Goal: Answer question/provide support

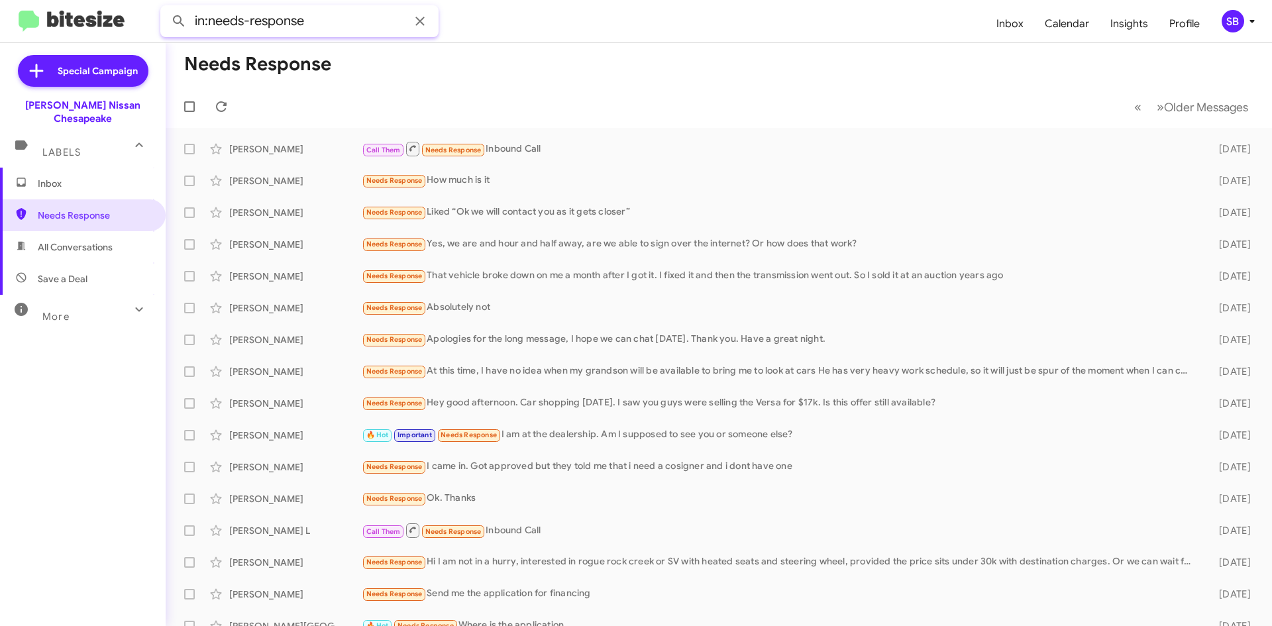
drag, startPoint x: 325, startPoint y: 19, endPoint x: 155, endPoint y: 19, distance: 170.3
click at [155, 19] on mat-toolbar "in:needs-response Inbox Calendar Insights Profile SB" at bounding box center [636, 21] width 1272 height 42
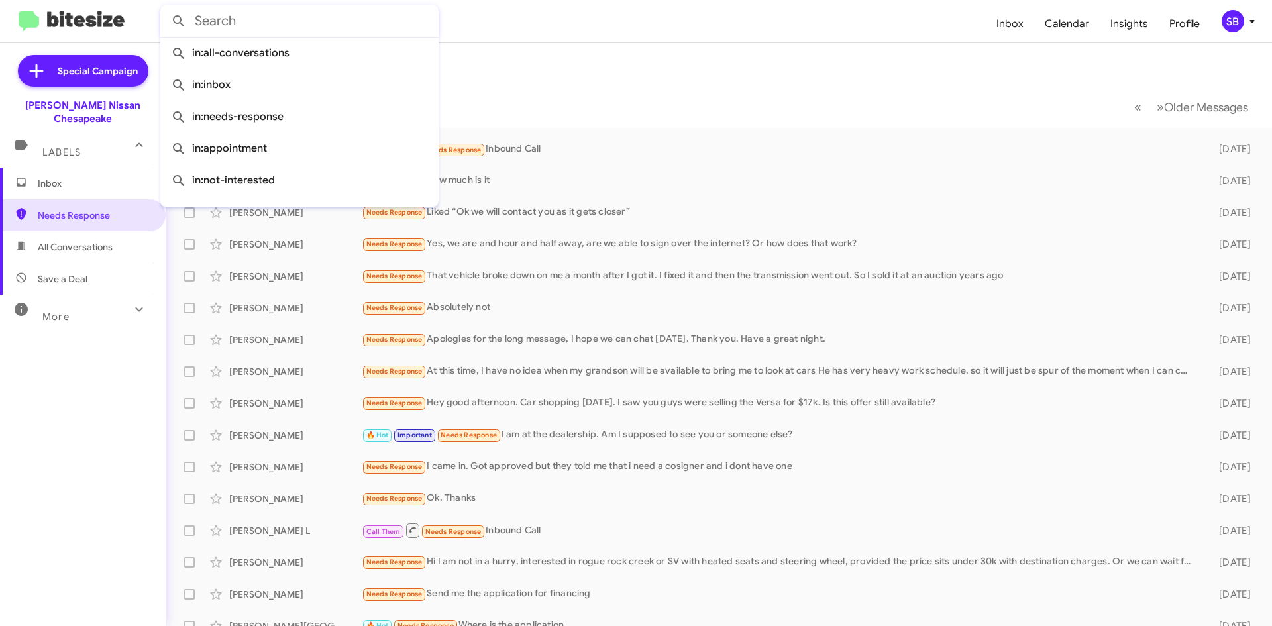
paste input "(757) 359 - 1089"
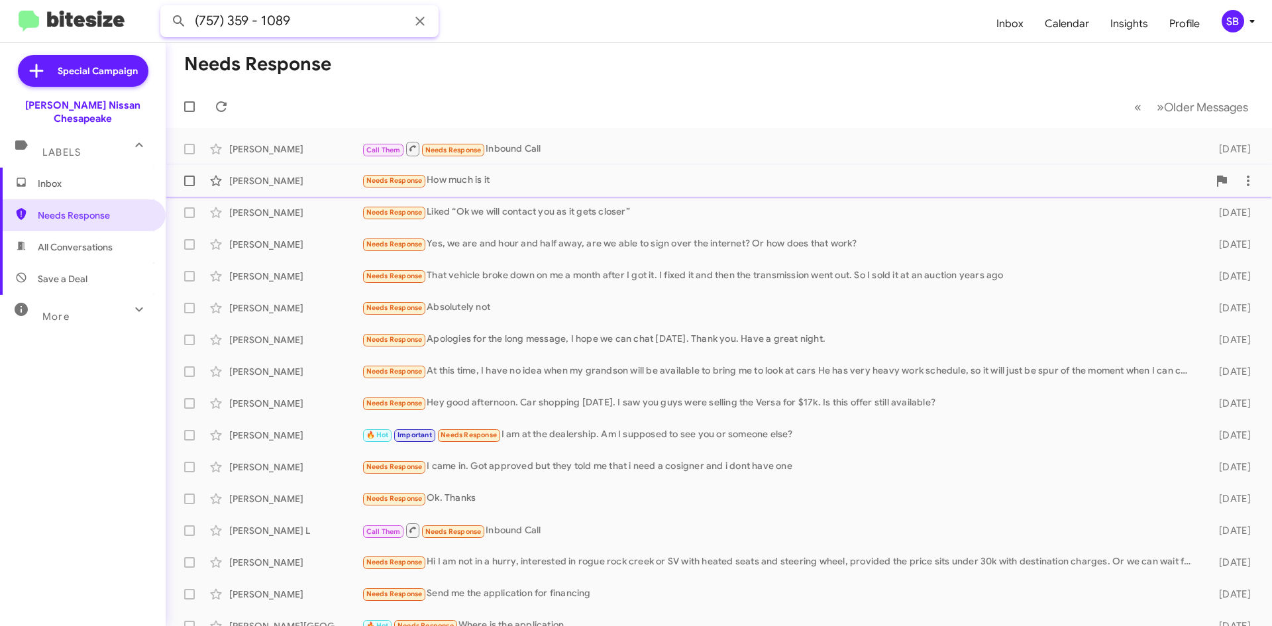
click at [166, 8] on button at bounding box center [179, 21] width 27 height 27
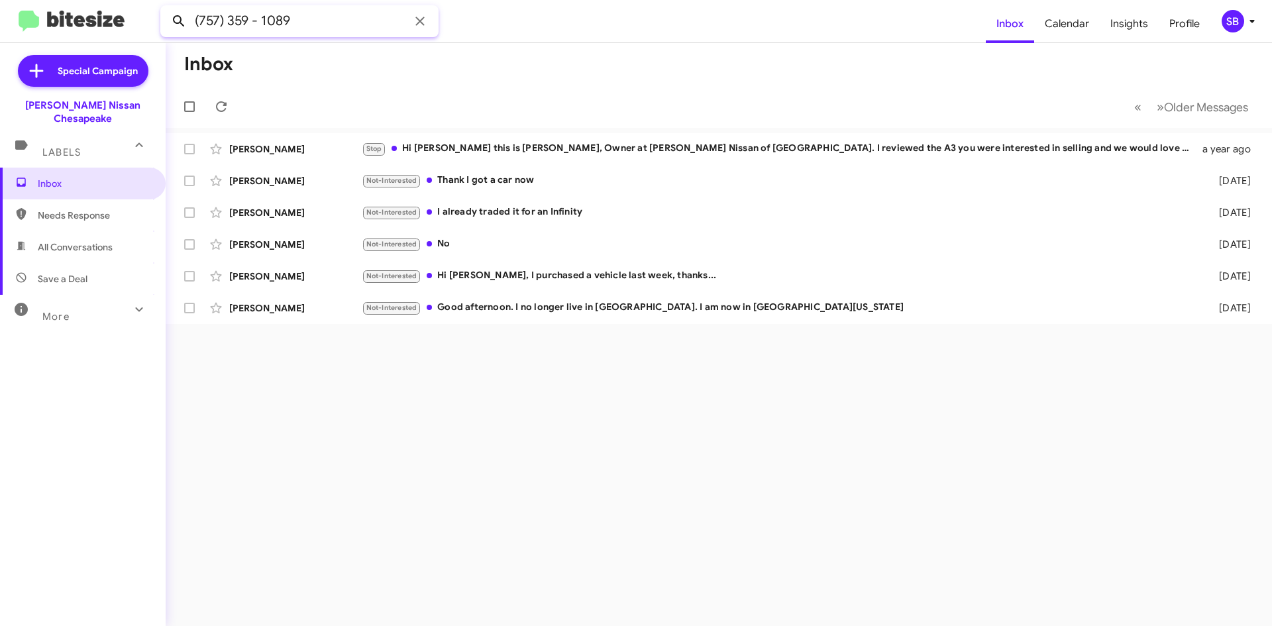
drag, startPoint x: 320, startPoint y: 19, endPoint x: 190, endPoint y: 19, distance: 130.5
click at [190, 19] on div "(757) 359 - 1089" at bounding box center [299, 21] width 278 height 32
click at [166, 8] on button at bounding box center [179, 21] width 27 height 27
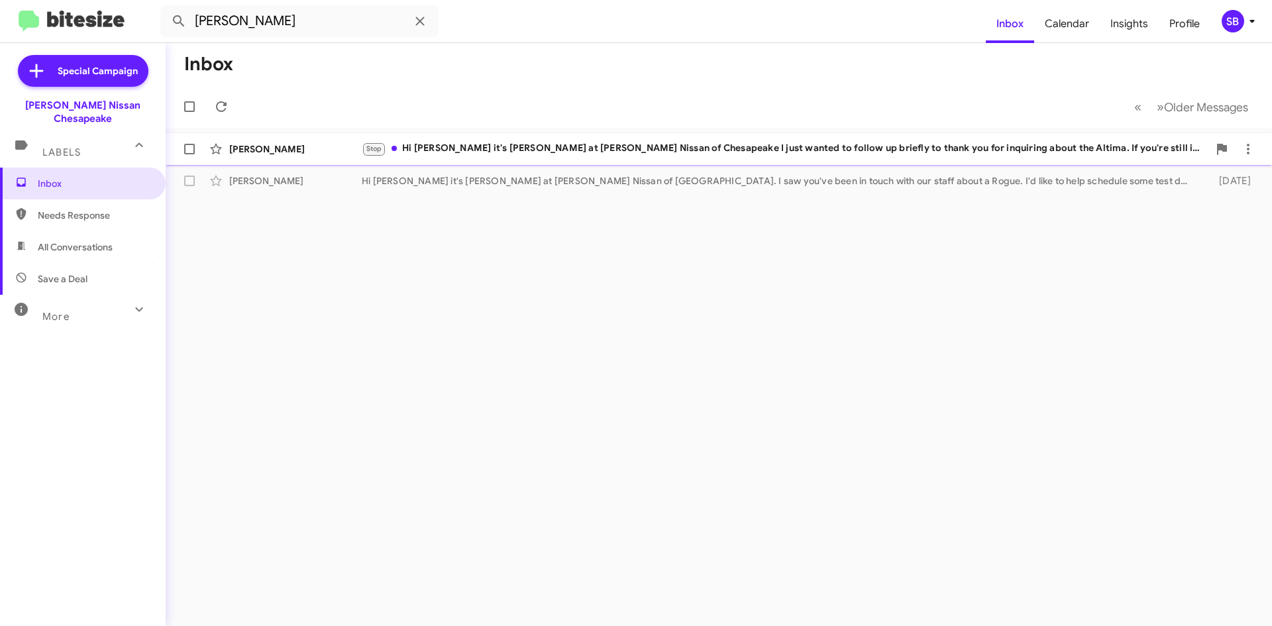
click at [488, 136] on div "[PERSON_NAME] Stop Hi Senisha it's [PERSON_NAME] at [PERSON_NAME] Nissan of Che…" at bounding box center [718, 149] width 1085 height 27
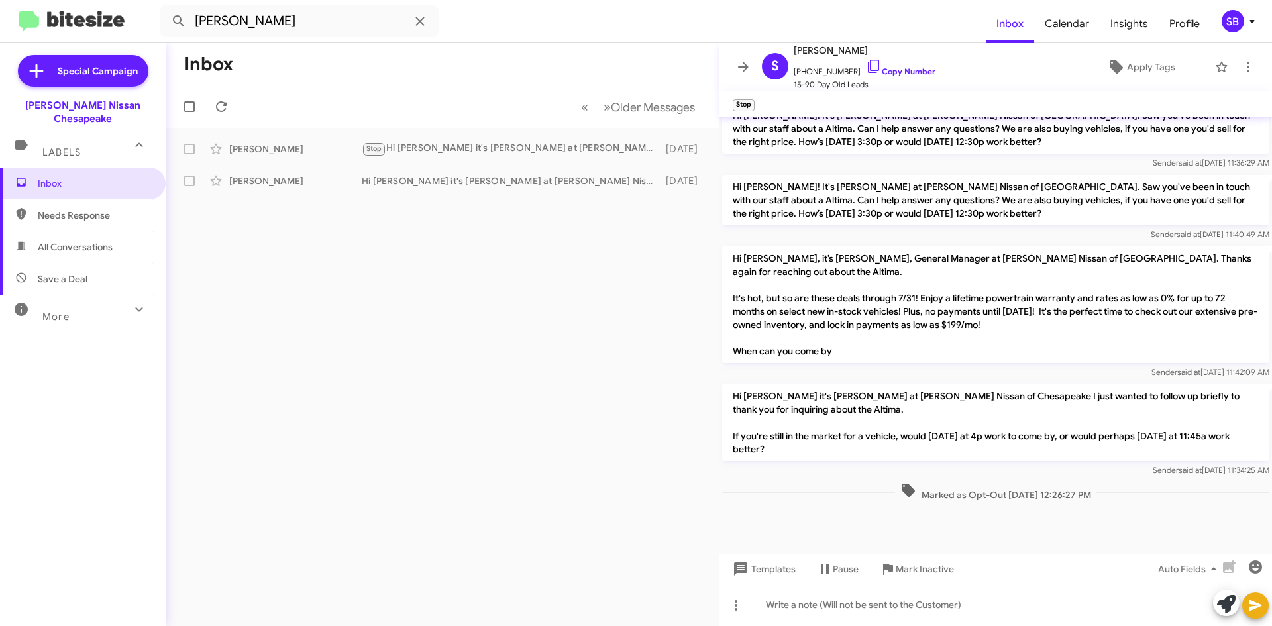
scroll to position [1045, 0]
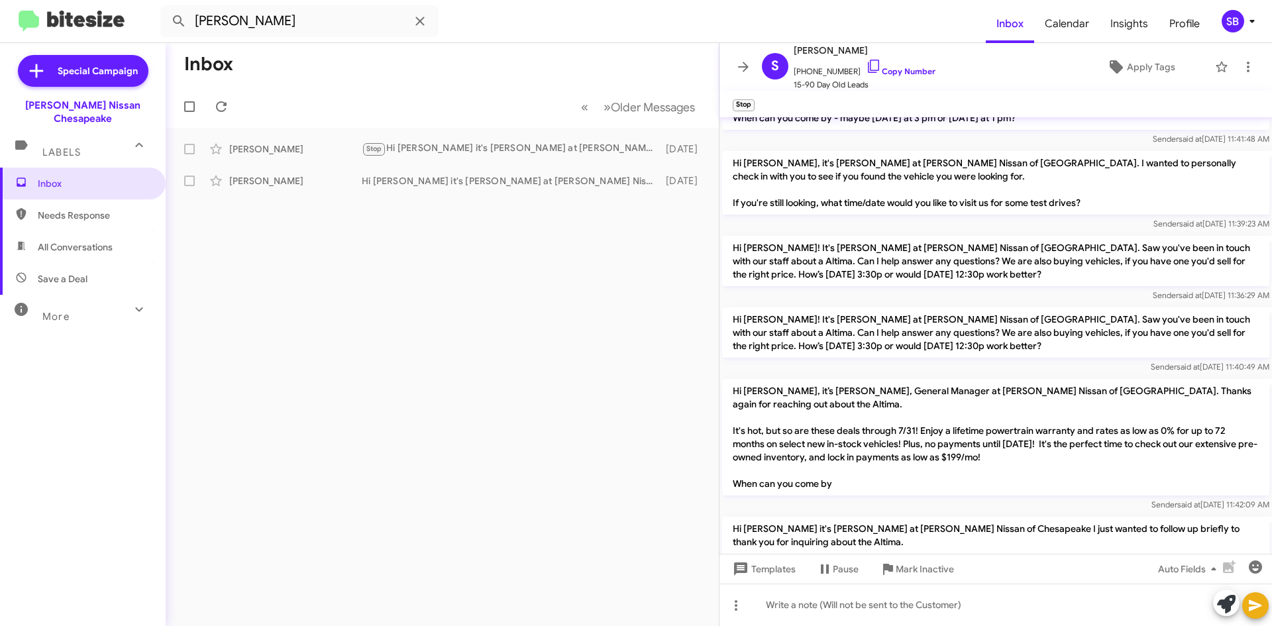
click at [73, 209] on span "Needs Response" at bounding box center [94, 215] width 113 height 13
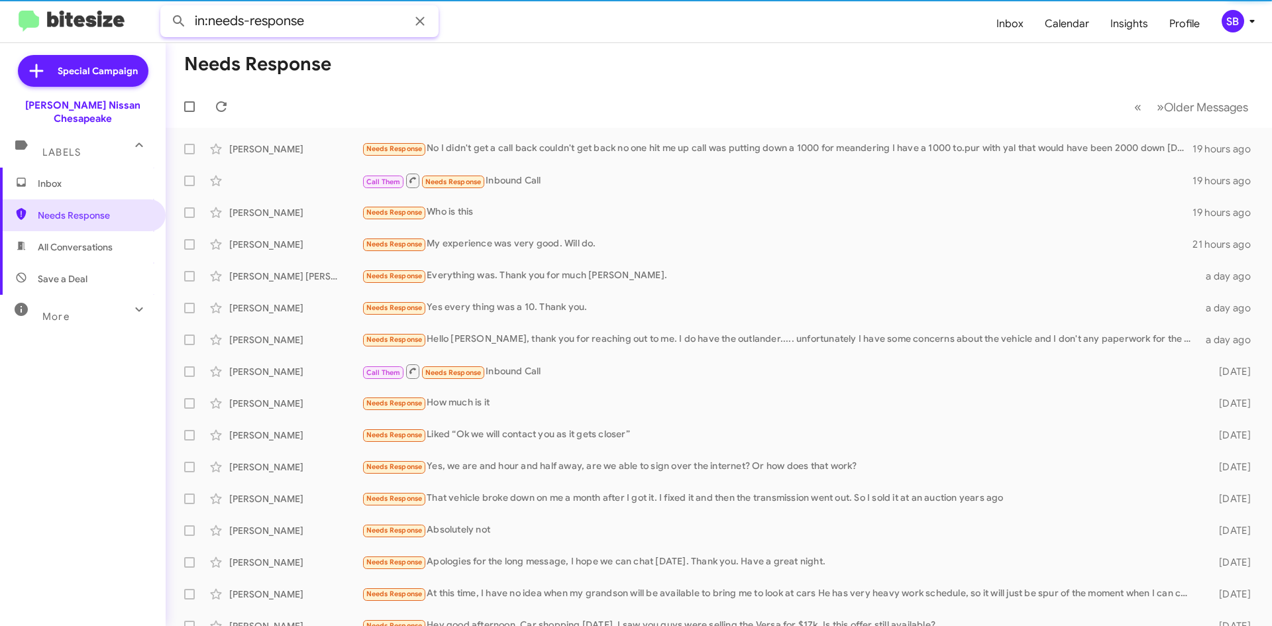
drag, startPoint x: 319, startPoint y: 25, endPoint x: 176, endPoint y: 35, distance: 143.5
click at [176, 35] on input "in:needs-response" at bounding box center [299, 21] width 278 height 32
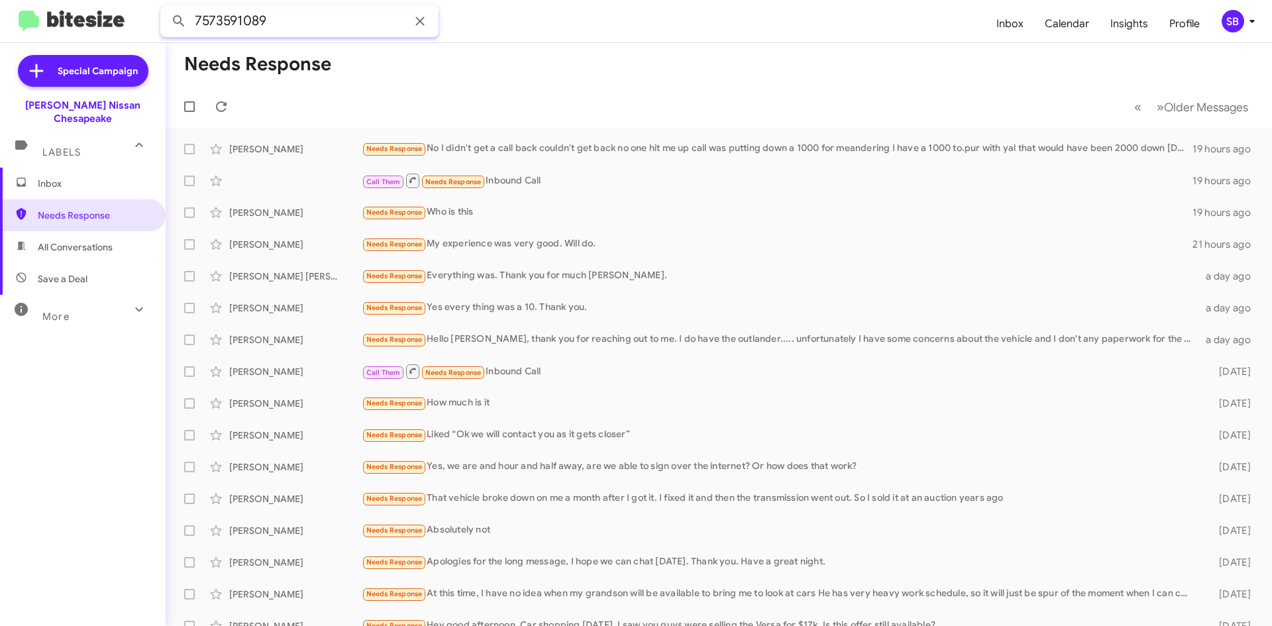
click at [166, 8] on button at bounding box center [179, 21] width 27 height 27
type input "7573591089"
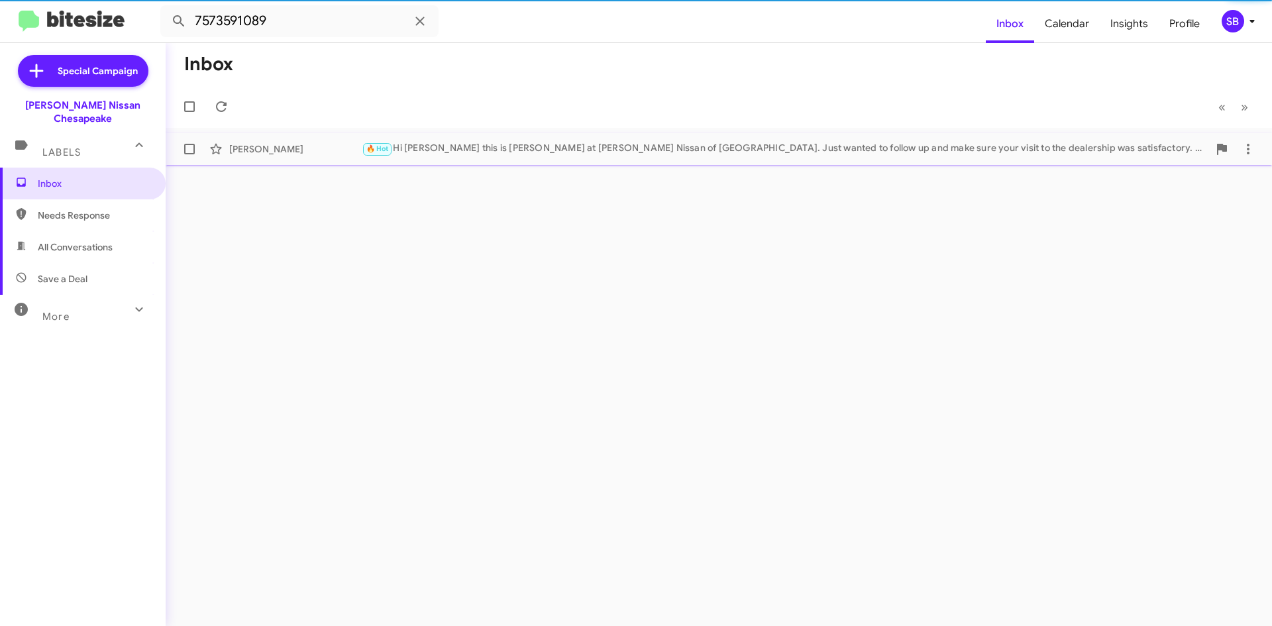
click at [490, 138] on div "[PERSON_NAME] 🔥 Hot Hi [PERSON_NAME] this is [PERSON_NAME] at [PERSON_NAME] Nis…" at bounding box center [718, 149] width 1085 height 27
